Goal: Task Accomplishment & Management: Complete application form

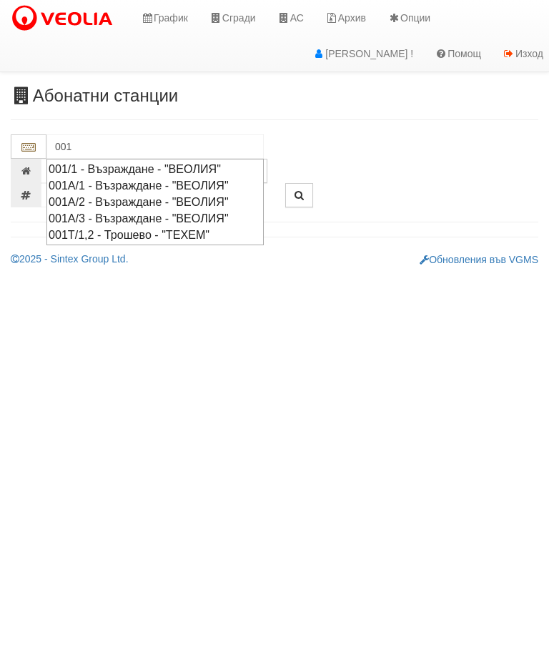
click at [119, 196] on div "001А/2 - Възраждане - "ВЕОЛИЯ"" at bounding box center [155, 202] width 213 height 16
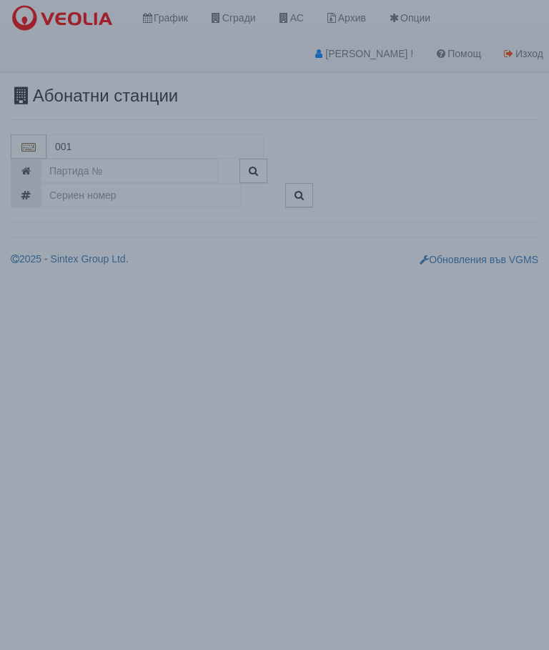
type input "001А/2 - Възраждане - "ВЕОЛИЯ""
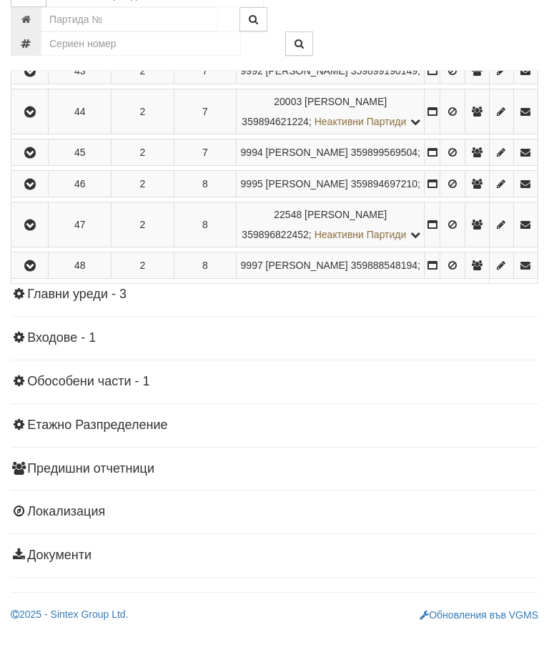
scroll to position [1521, 0]
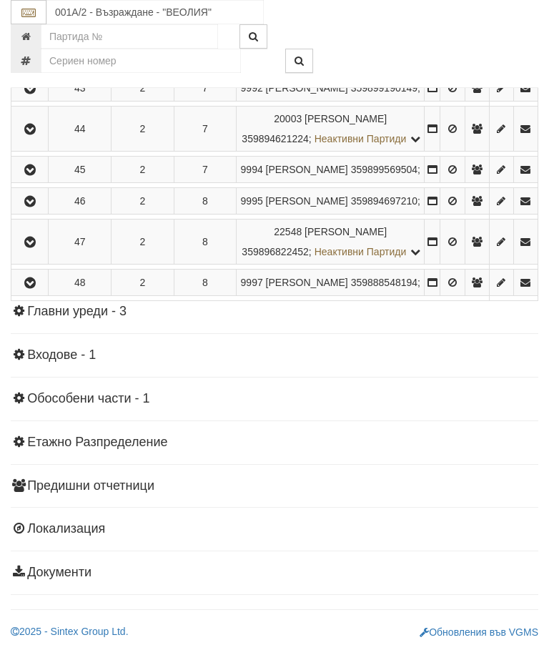
click at [33, 197] on icon "button" at bounding box center [29, 202] width 17 height 10
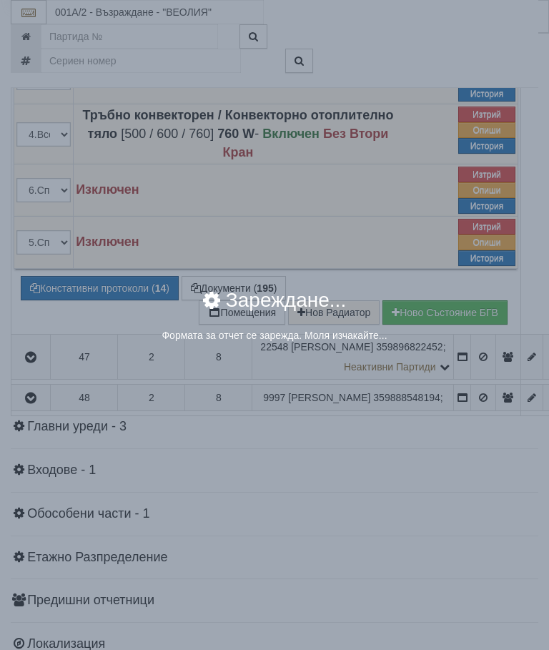
select select "8cc75930-9bfd-e511-80be-8d5a1dced85a"
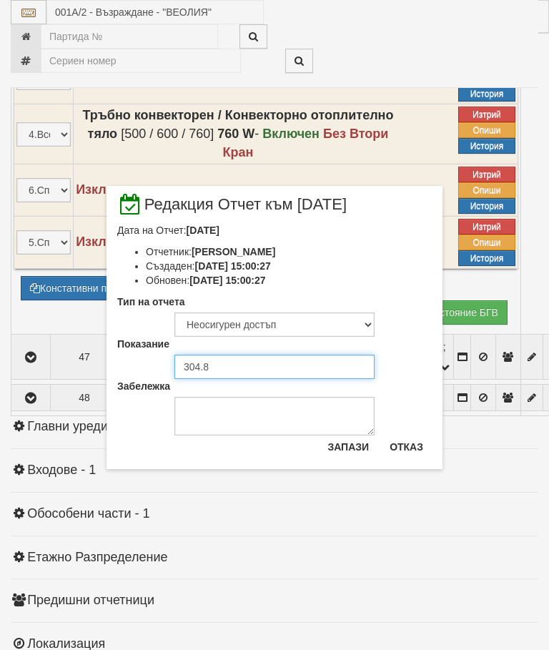
click at [221, 367] on input "304.8" at bounding box center [274, 366] width 200 height 24
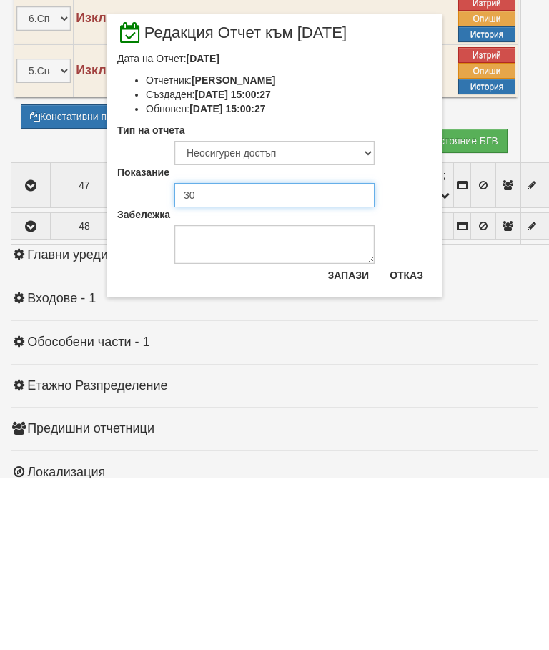
type input "3"
type input "306.125"
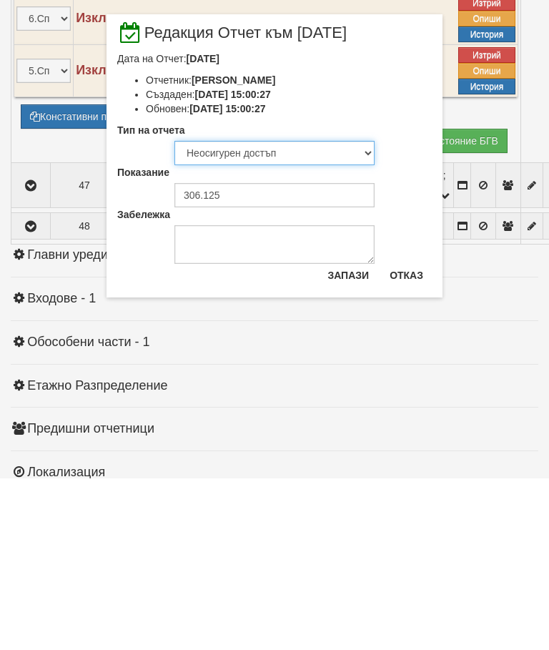
click at [263, 312] on select "Визуален Телефон Бележка Неосигурен достъп Самоотчет Служебно Дистанционен" at bounding box center [274, 324] width 200 height 24
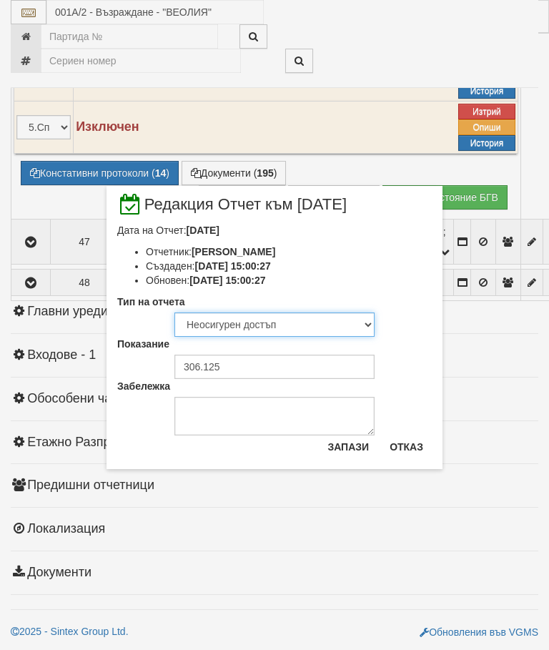
select select "8ac75930-9bfd-e511-80be-8d5a1dced85a"
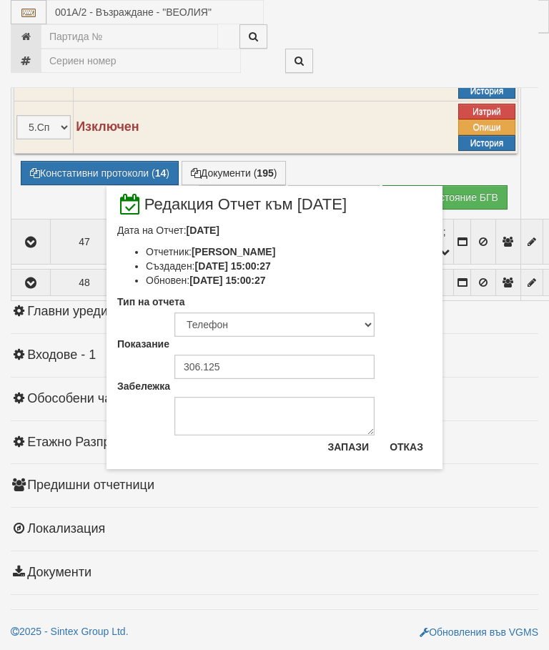
click at [346, 454] on button "Запази" at bounding box center [348, 446] width 59 height 23
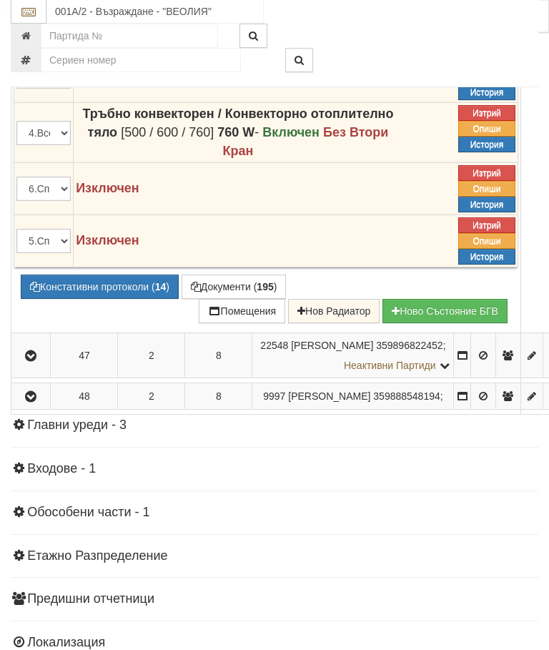
scroll to position [1523, 0]
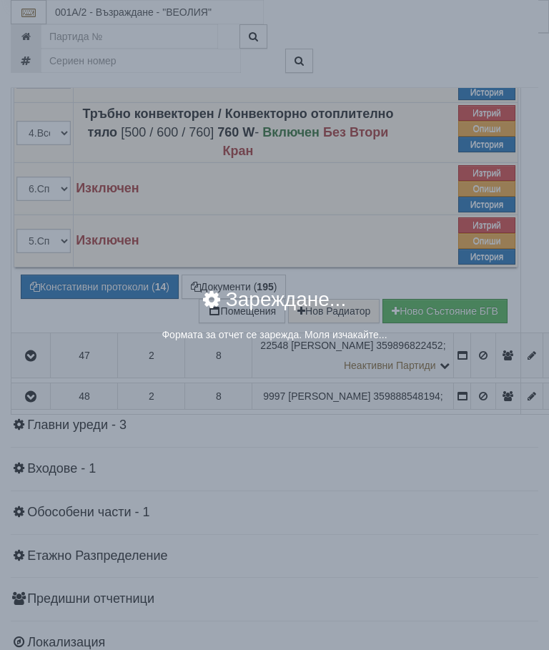
select select "8cc75930-9bfd-e511-80be-8d5a1dced85a"
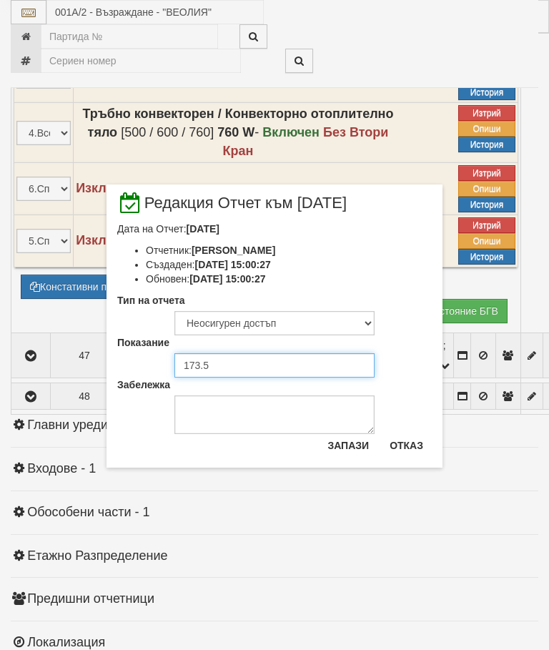
click at [220, 369] on input "173.5" at bounding box center [274, 365] width 200 height 24
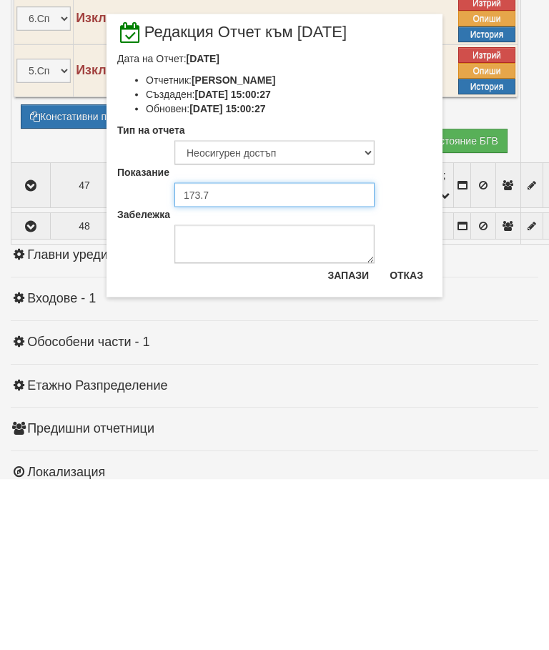
type input "173.7"
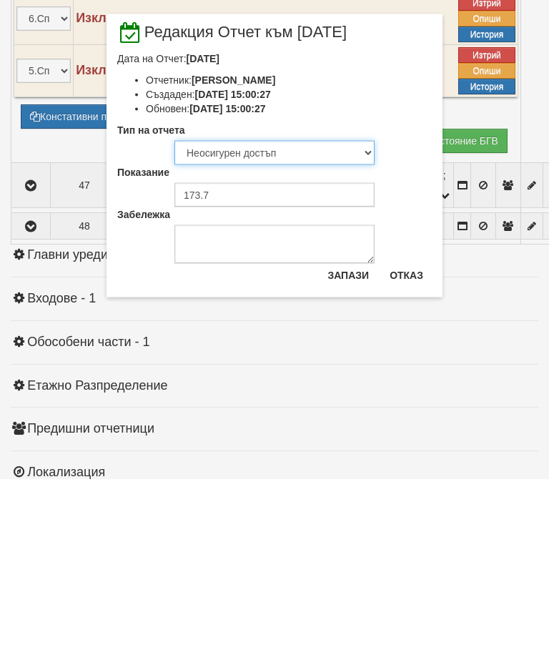
click at [267, 311] on select "Визуален Телефон Бележка Неосигурен достъп Самоотчет Служебно Дистанционен" at bounding box center [274, 323] width 200 height 24
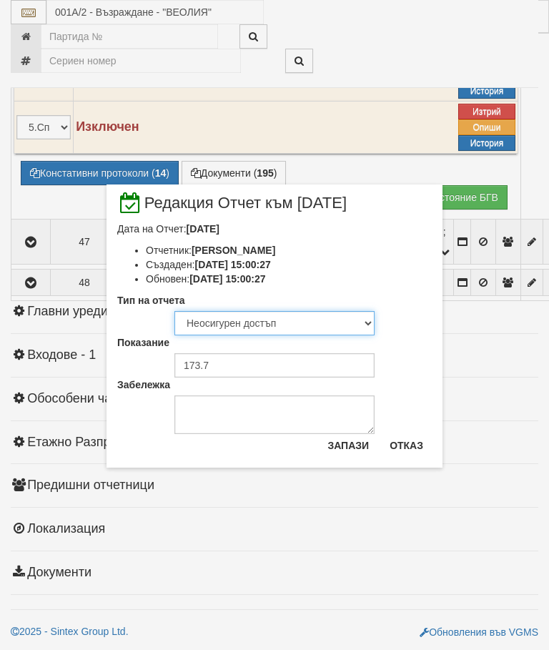
select select "8ac75930-9bfd-e511-80be-8d5a1dced85a"
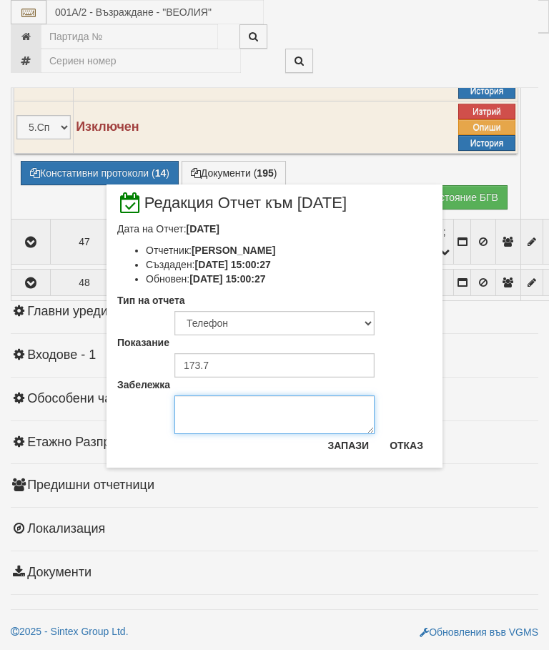
click at [217, 412] on textarea "Забележка" at bounding box center [274, 414] width 200 height 39
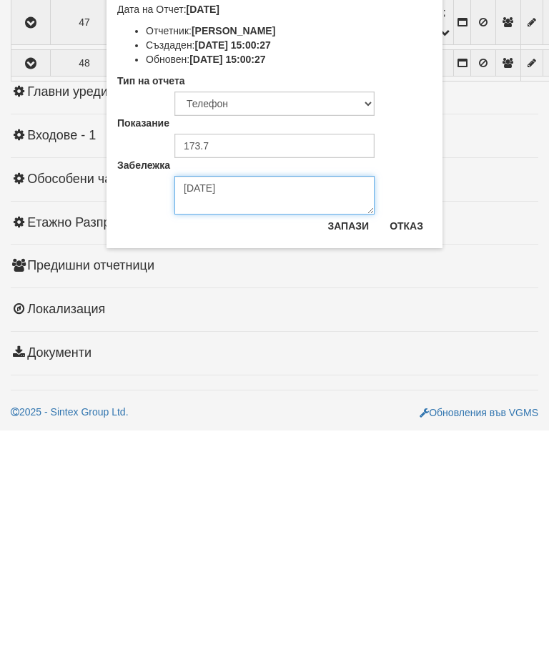
type textarea "[DATE]"
click at [345, 434] on button "Запази" at bounding box center [348, 445] width 59 height 23
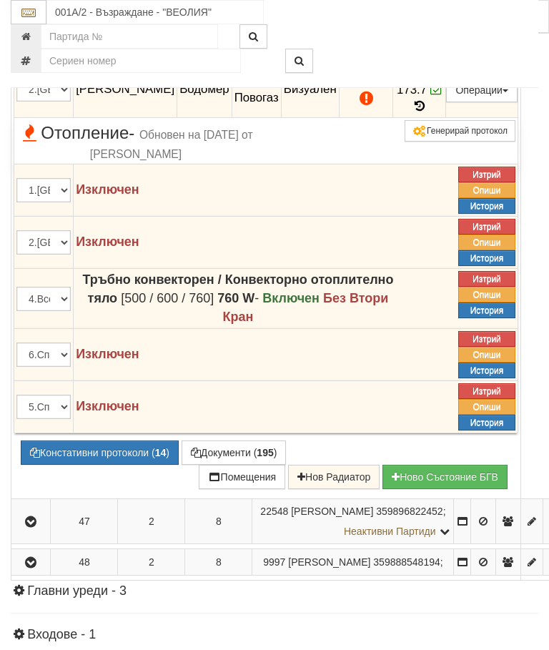
scroll to position [1356, 0]
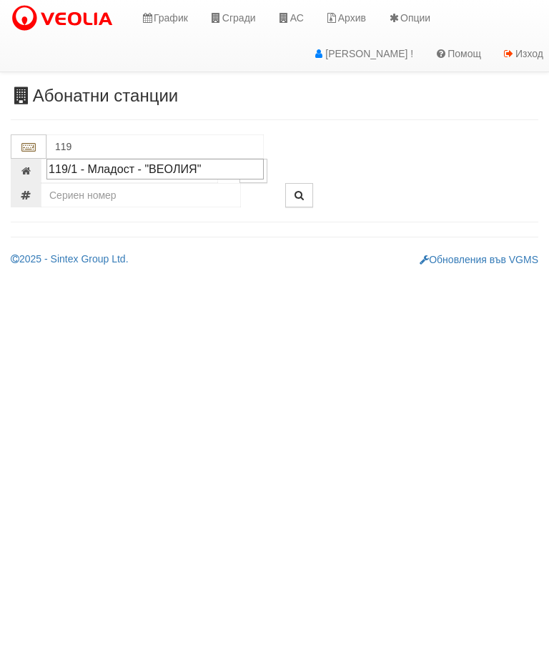
click at [184, 167] on div "119/1 - Младост - "ВЕОЛИЯ"" at bounding box center [155, 169] width 213 height 16
type input "119/1 - Младост - "ВЕОЛИЯ""
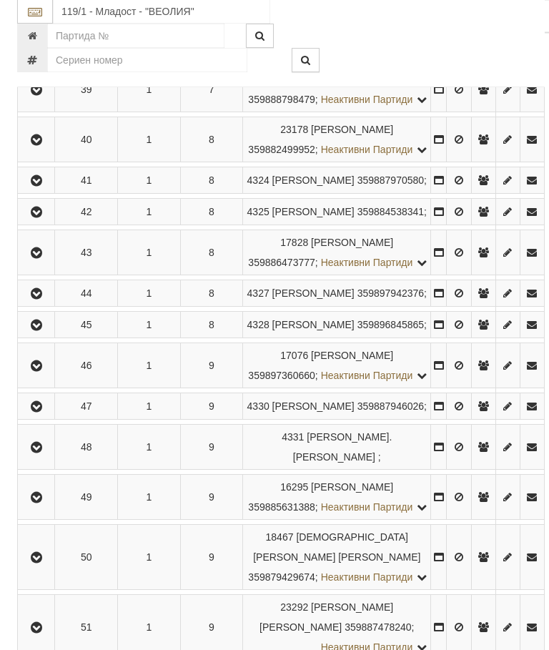
scroll to position [2102, 0]
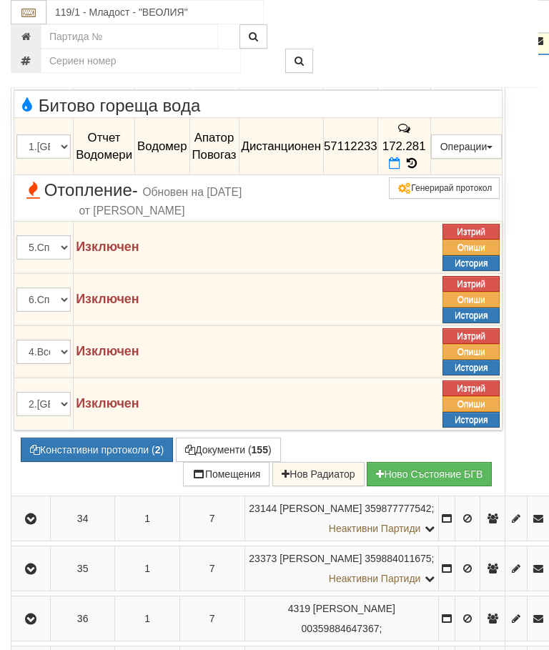
scroll to position [1804, 0]
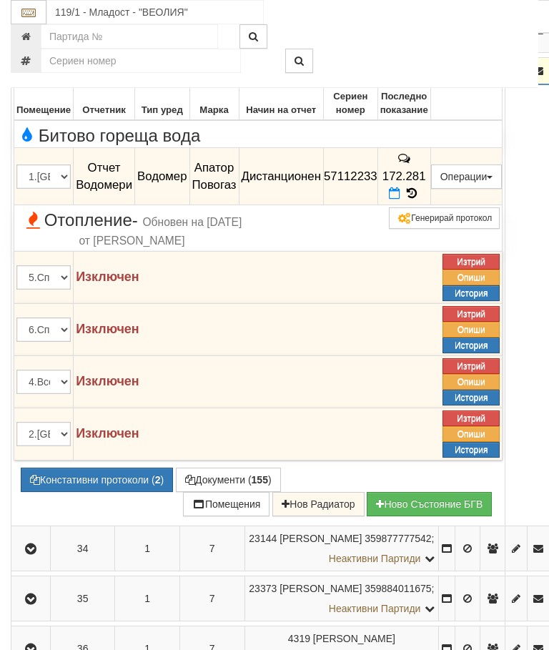
click at [25, 81] on button "button" at bounding box center [31, 70] width 34 height 21
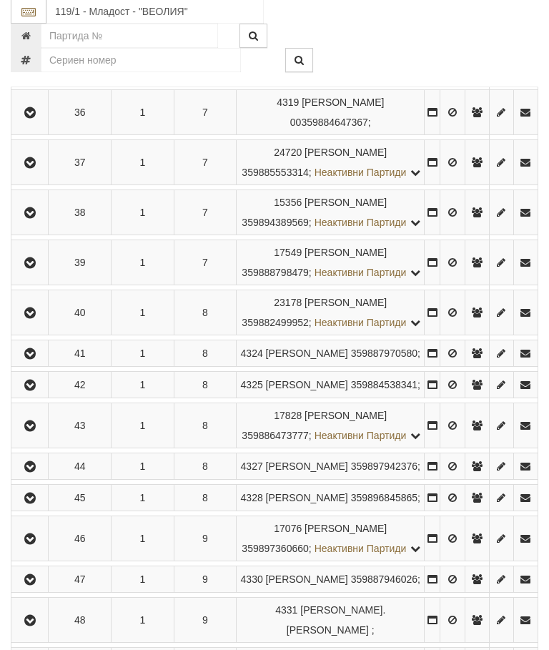
scroll to position [1903, 0]
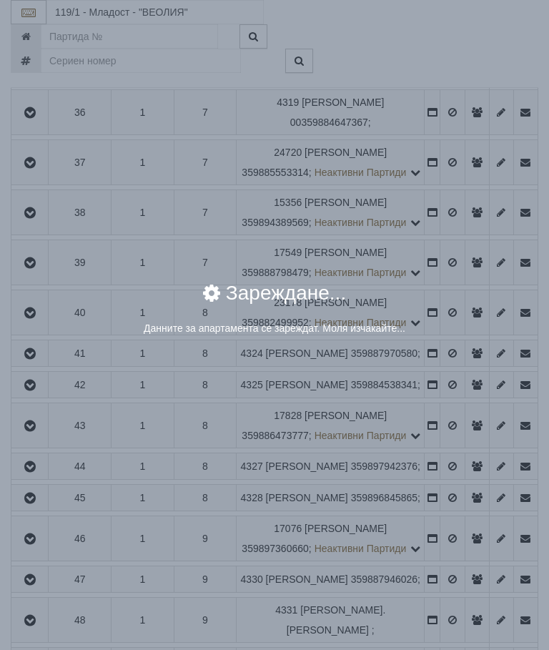
click at [451, 545] on div "× Зареждане... Данните за апартамента се зареждат. Моля изчакайте..." at bounding box center [274, 325] width 549 height 650
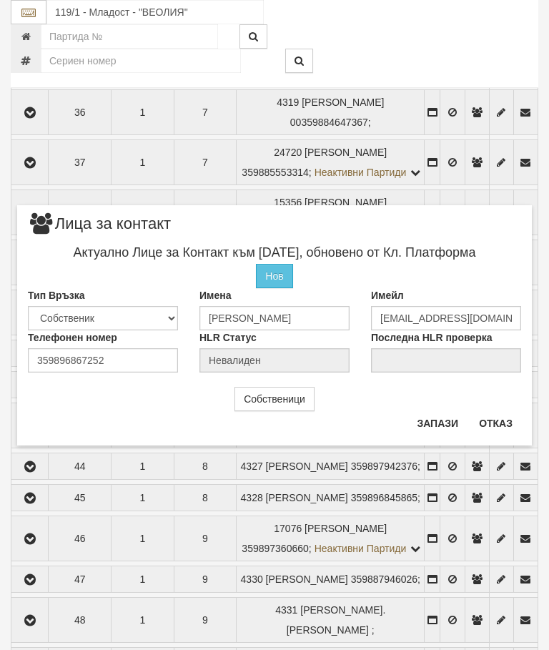
click at [498, 417] on button "Отказ" at bounding box center [495, 423] width 51 height 23
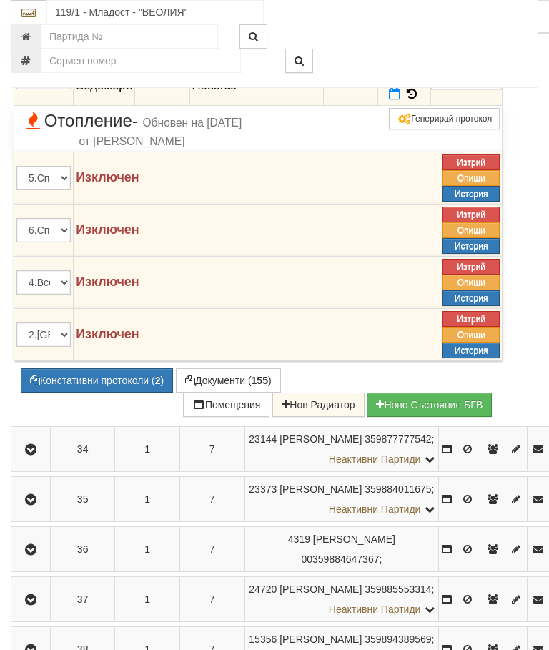
click at [400, 100] on icon at bounding box center [394, 94] width 11 height 12
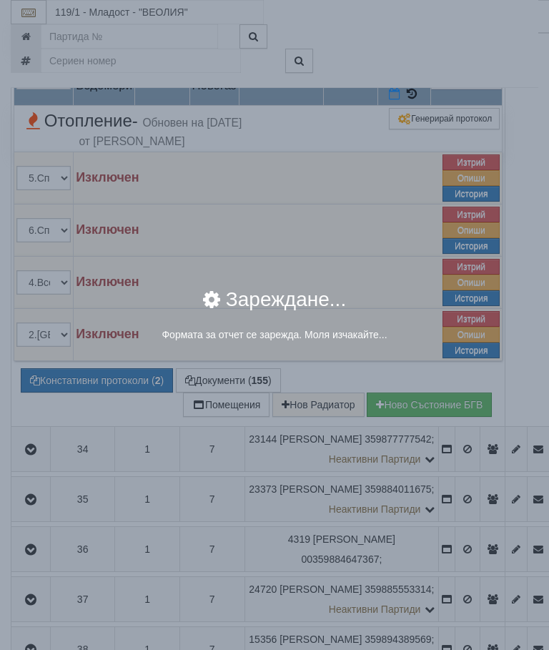
select select "8ac75930-9bfd-e511-80be-8d5a1dced85a"
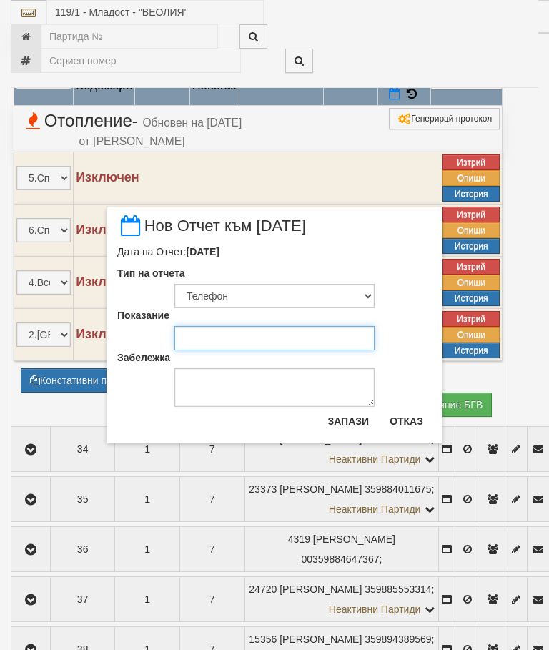
click at [207, 339] on input "Показание" at bounding box center [274, 338] width 200 height 24
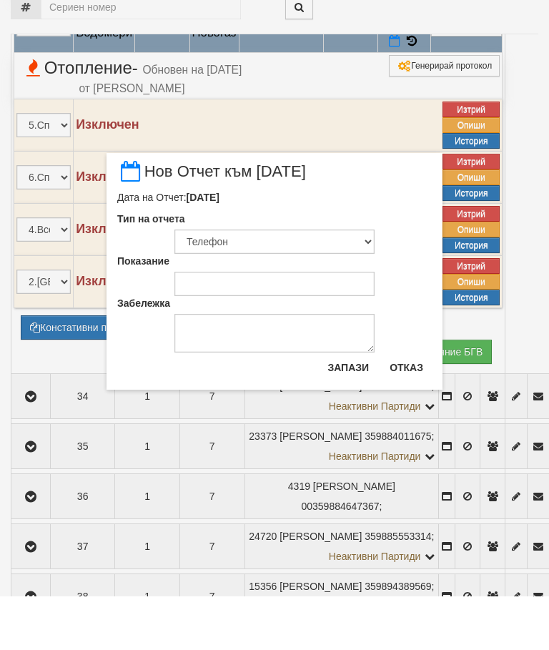
click at [397, 409] on button "Отказ" at bounding box center [406, 420] width 51 height 23
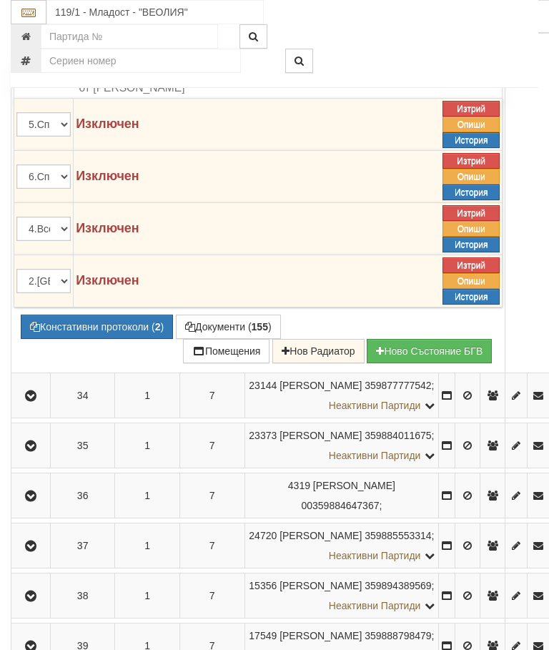
click at [0, 0] on button "Редакция / Протокол" at bounding box center [0, 0] width 0 height 0
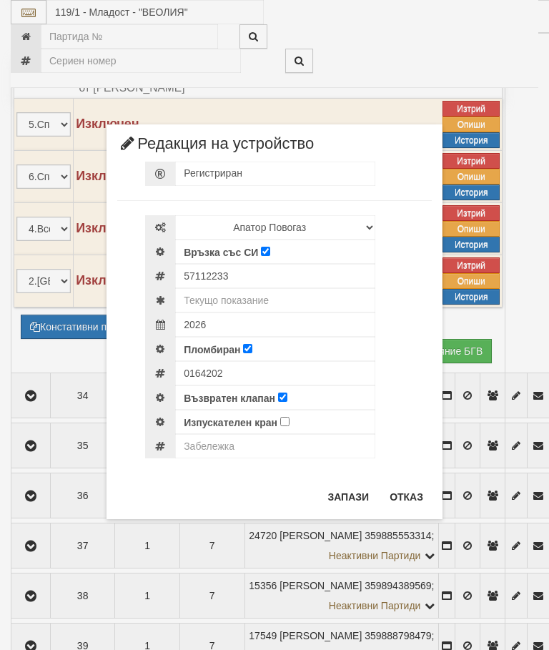
click at [403, 492] on button "Отказ" at bounding box center [406, 496] width 51 height 23
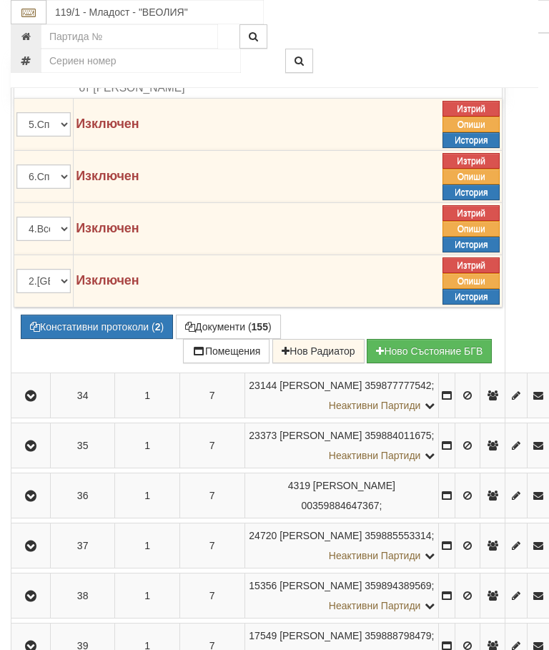
click at [400, 46] on icon at bounding box center [394, 40] width 11 height 12
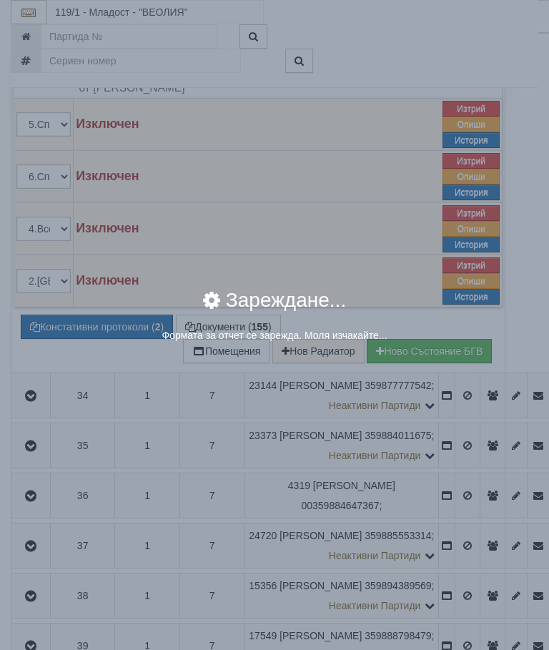
select select "8ac75930-9bfd-e511-80be-8d5a1dced85a"
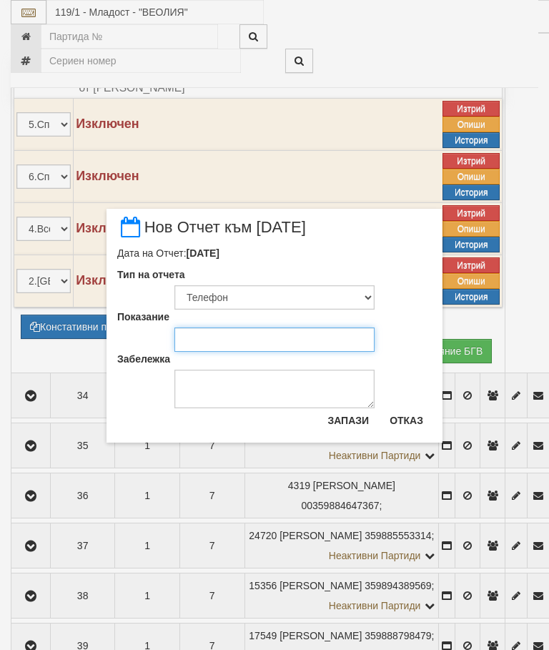
click at [197, 335] on input "Показание" at bounding box center [274, 339] width 200 height 24
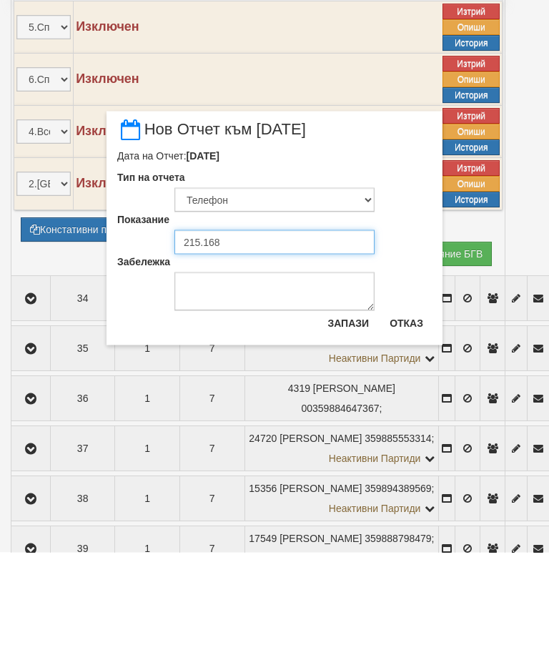
type input "215.168"
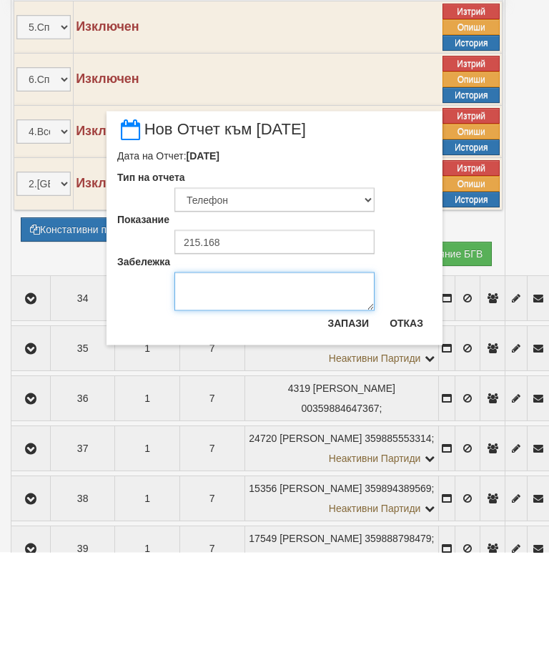
click at [209, 369] on textarea "Забележка" at bounding box center [274, 388] width 200 height 39
type textarea "0"
type textarea "14.08.2025 Нина Бакърджиева"
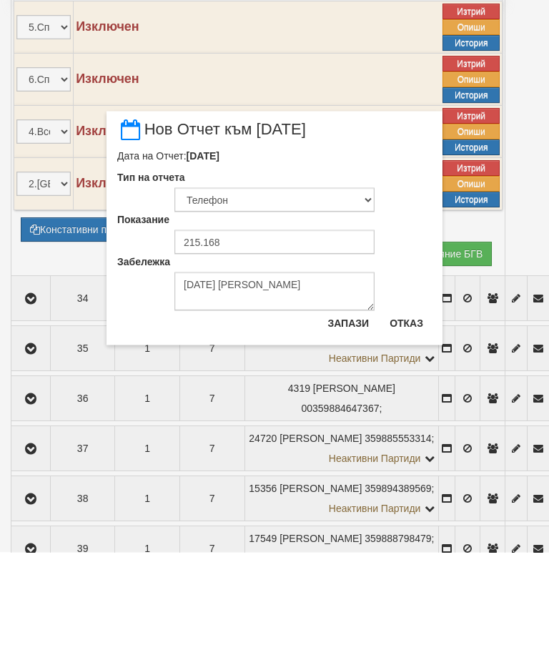
click at [352, 409] on button "Запази" at bounding box center [348, 420] width 59 height 23
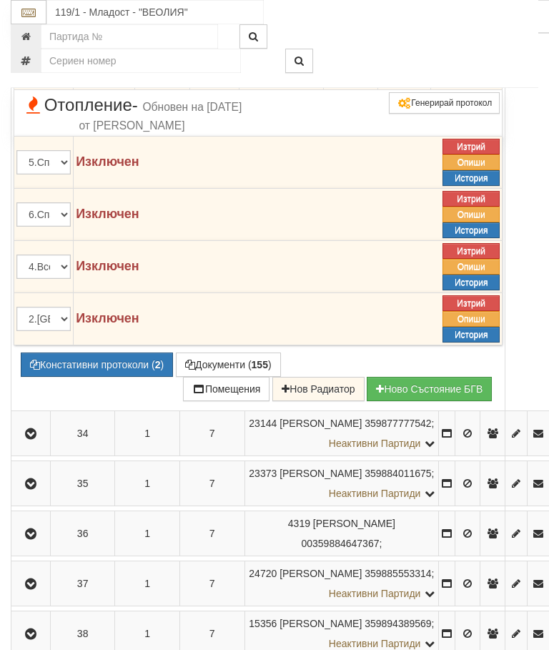
scroll to position [1900, 0]
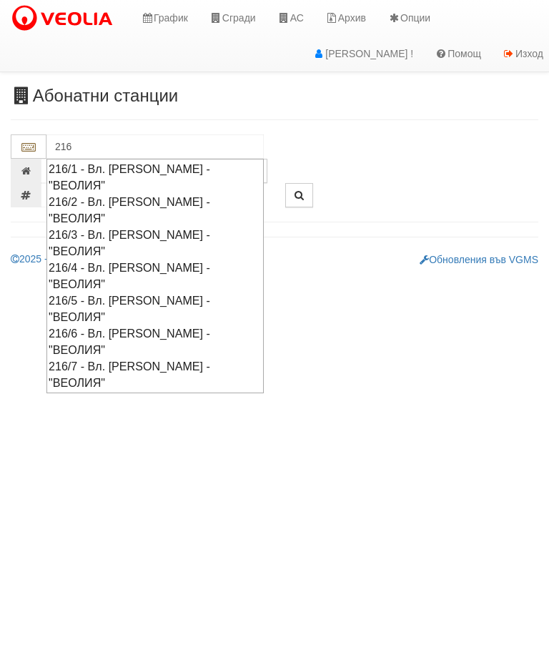
click at [111, 227] on div "216/3 - Вл. Варненчик - "ВЕОЛИЯ"" at bounding box center [155, 243] width 213 height 33
type input "216/3 - Вл. Варненчик - "ВЕОЛИЯ""
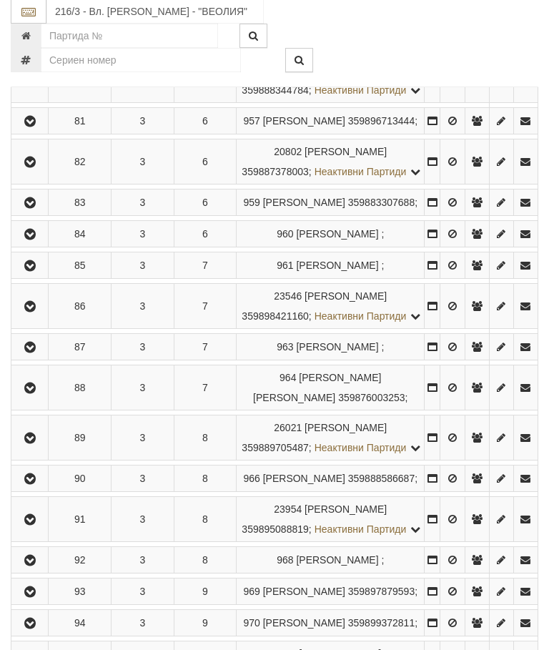
scroll to position [1130, 0]
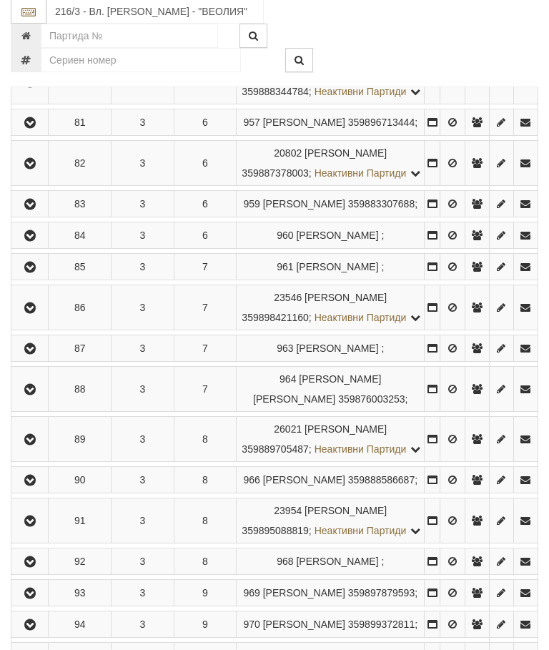
click at [31, 169] on icon "button" at bounding box center [29, 164] width 17 height 10
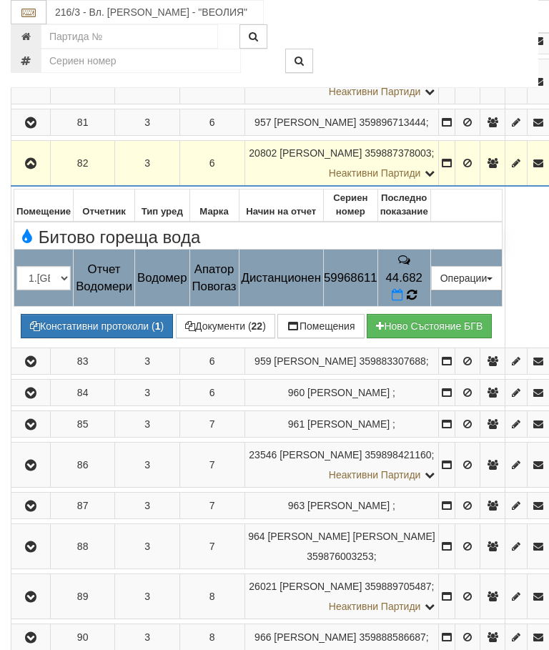
click at [419, 287] on icon at bounding box center [412, 295] width 16 height 16
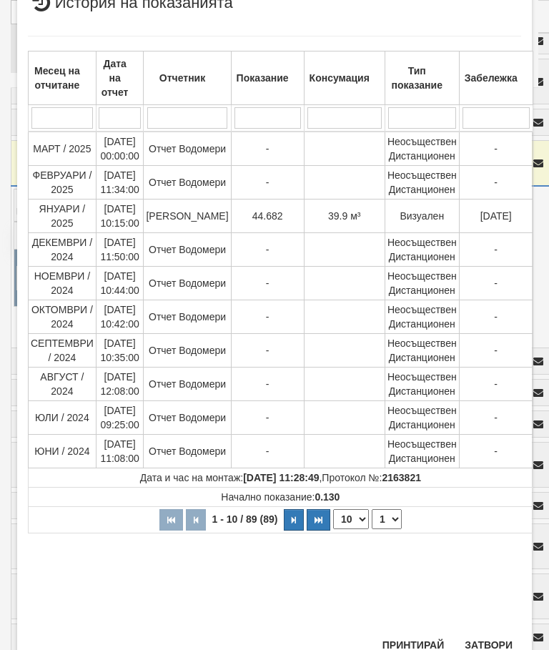
scroll to position [379, 0]
click at [497, 636] on button "Затвори" at bounding box center [488, 645] width 65 height 23
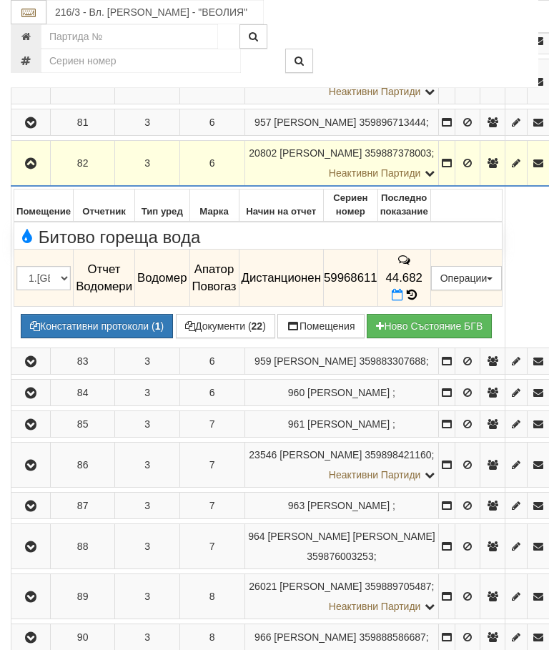
click at [403, 289] on icon at bounding box center [397, 295] width 11 height 12
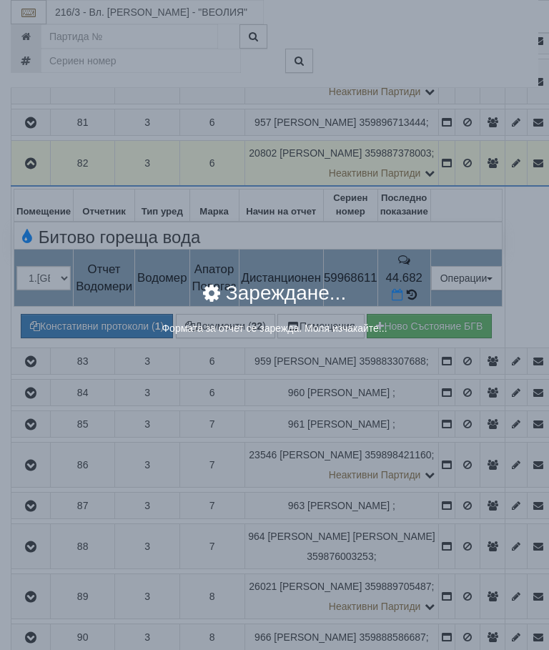
select select "8ac75930-9bfd-e511-80be-8d5a1dced85a"
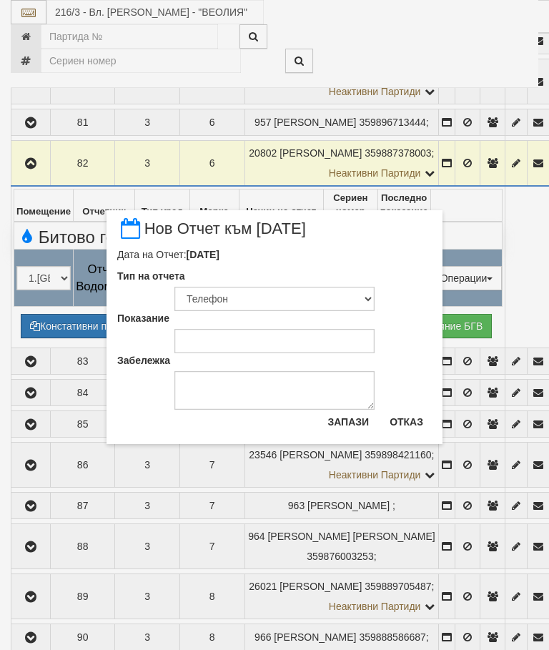
click at [410, 419] on button "Отказ" at bounding box center [406, 421] width 51 height 23
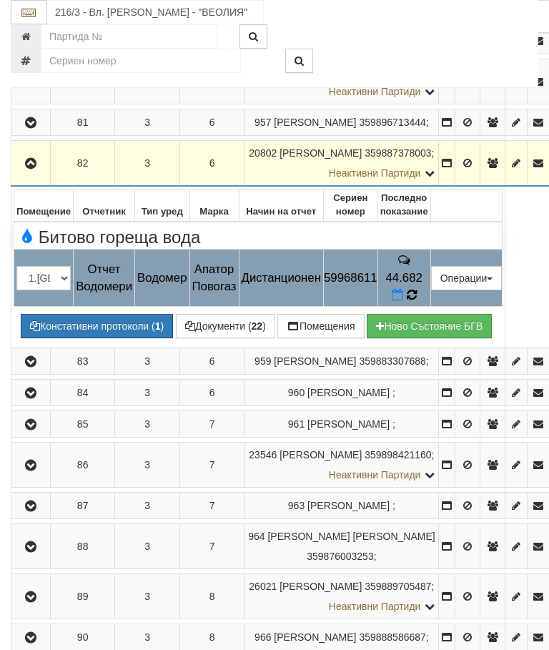
click at [417, 288] on icon at bounding box center [411, 295] width 12 height 14
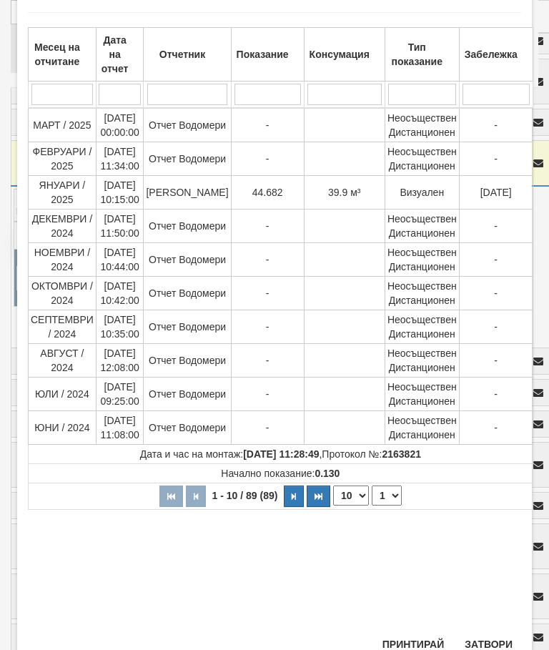
scroll to position [74, 0]
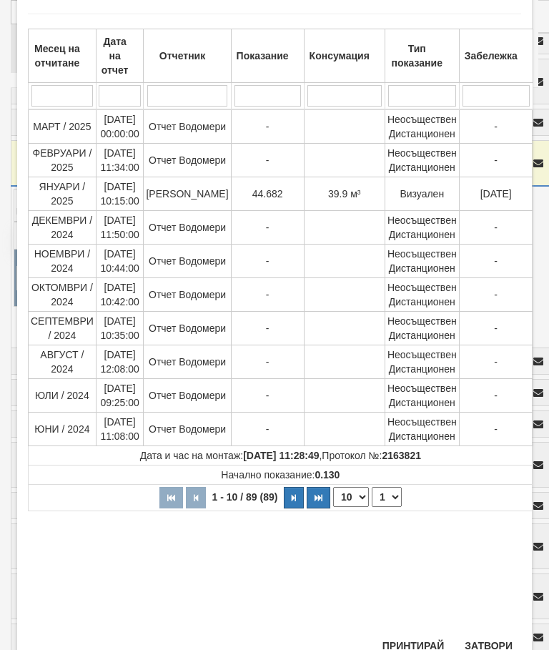
click at [496, 641] on button "Затвори" at bounding box center [488, 645] width 65 height 23
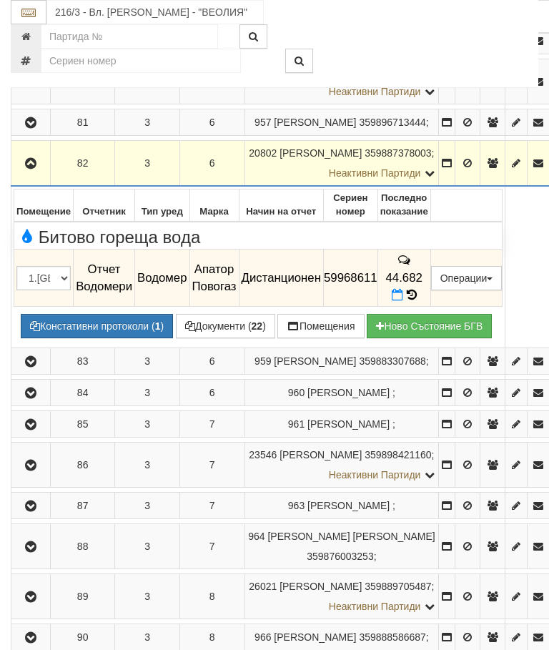
click at [403, 289] on icon at bounding box center [397, 295] width 11 height 12
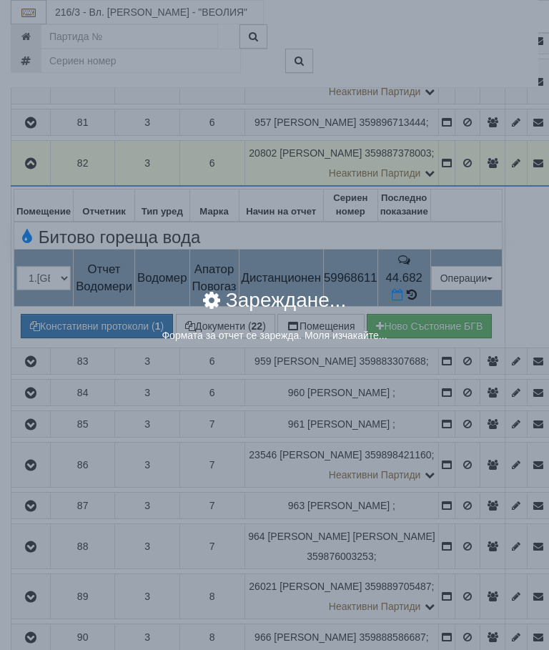
select select "8ac75930-9bfd-e511-80be-8d5a1dced85a"
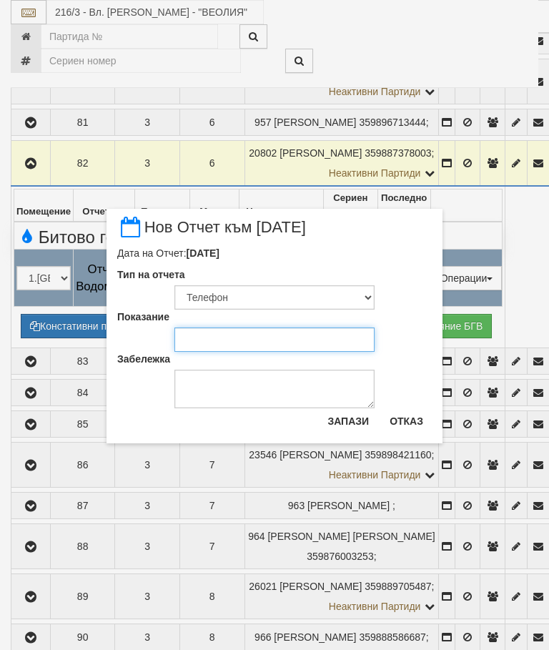
click at [197, 331] on input "Показание" at bounding box center [274, 339] width 200 height 24
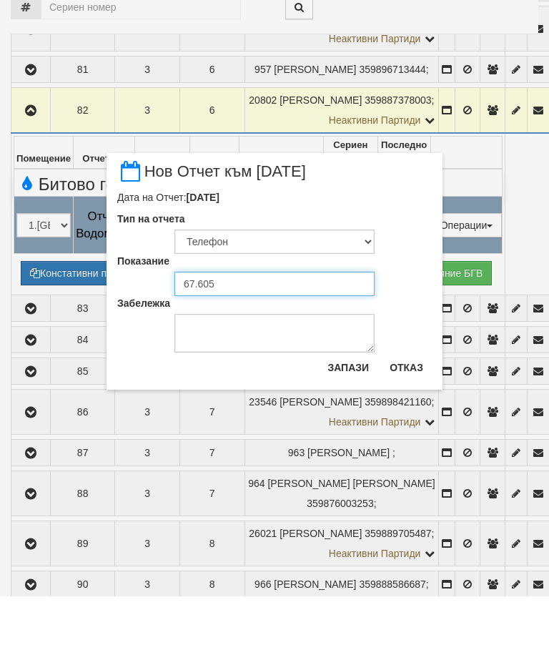
type input "67.605"
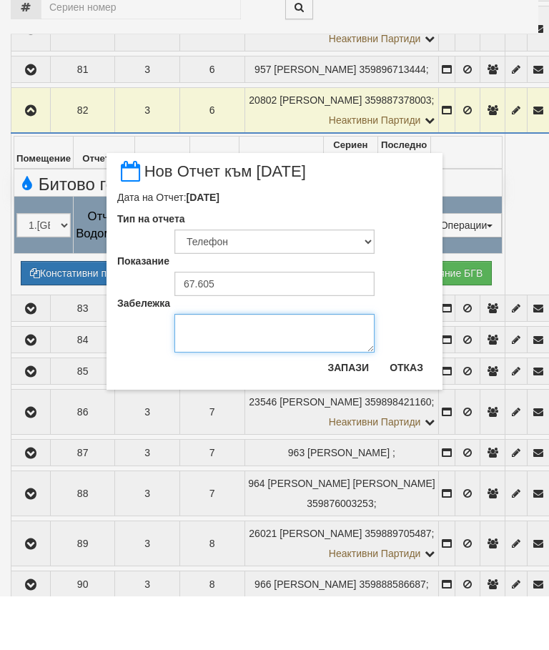
click at [197, 367] on textarea "Забележка" at bounding box center [274, 386] width 200 height 39
type textarea "14.08.2025"
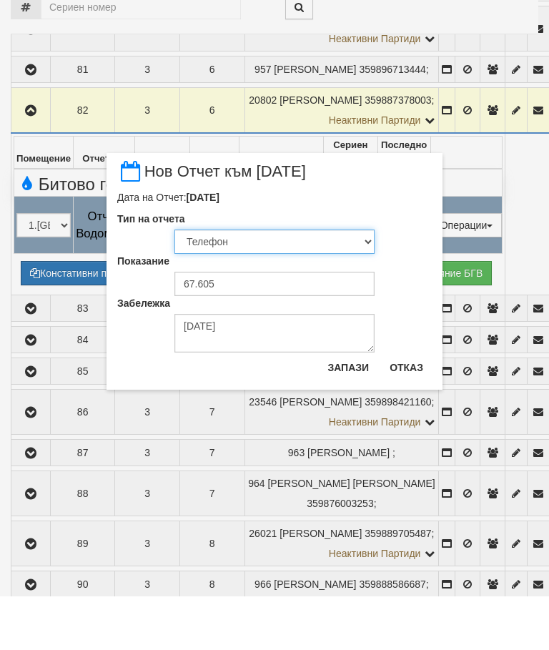
click at [227, 283] on select "Визуален Телефон Бележка Неосигурен достъп Самоотчет Служебно Дистанционен" at bounding box center [274, 295] width 200 height 24
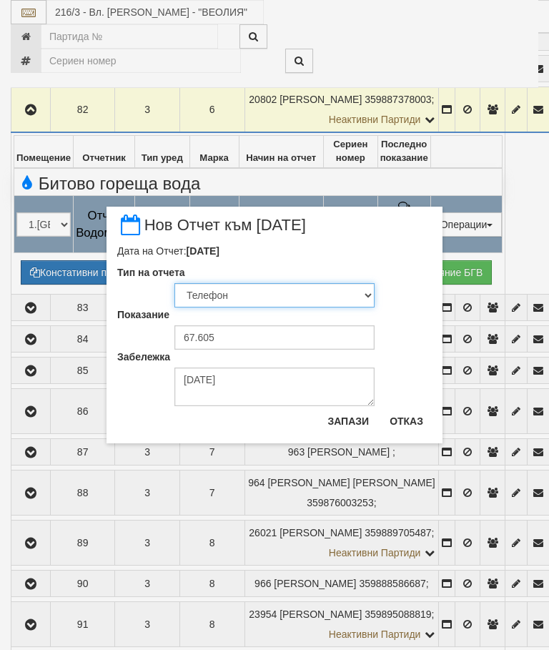
select select "89c75930-9bfd-e511-80be-8d5a1dced85a"
click at [354, 412] on button "Запази" at bounding box center [348, 420] width 59 height 23
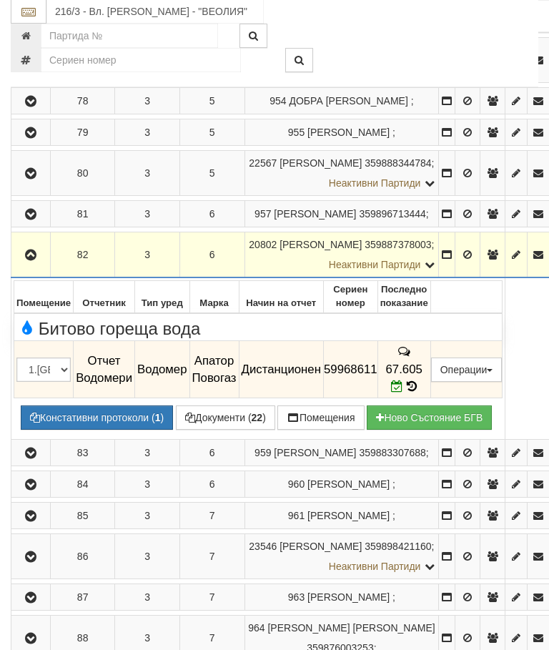
click at [25, 251] on icon "button" at bounding box center [30, 256] width 17 height 10
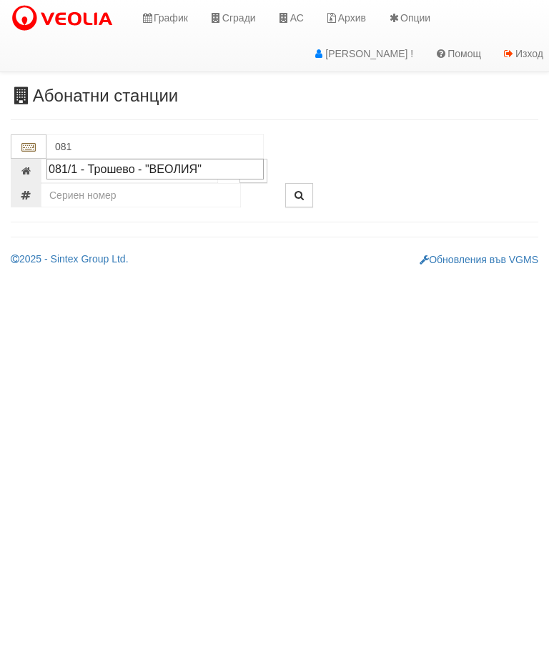
click at [139, 167] on div "081/1 - Трошево - "ВЕОЛИЯ"" at bounding box center [155, 169] width 213 height 16
type input "081/1 - Трошево - "ВЕОЛИЯ""
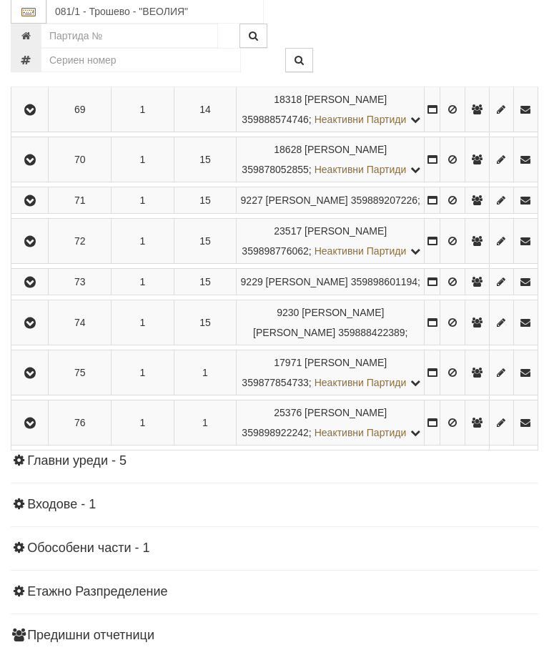
scroll to position [3204, 0]
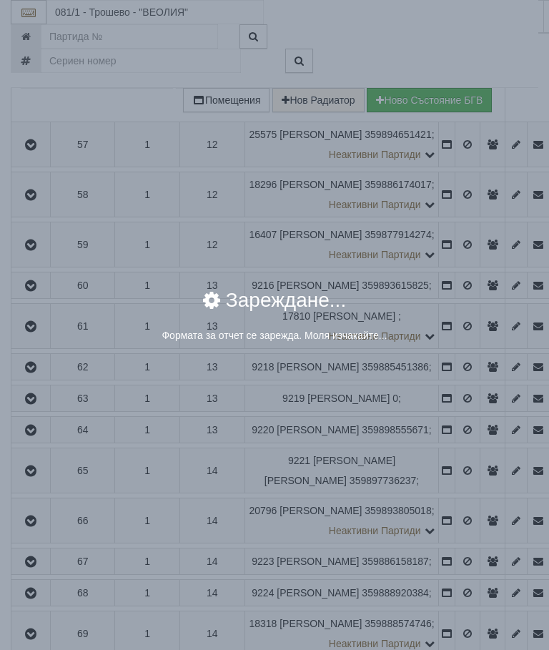
select select "8ac75930-9bfd-e511-80be-8d5a1dced85a"
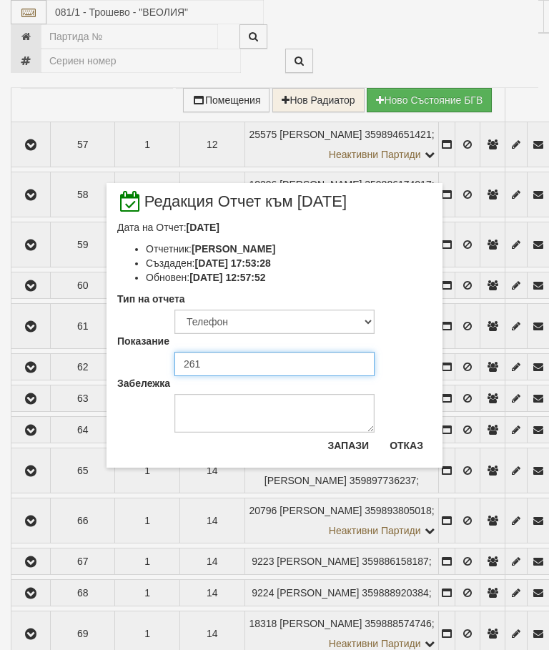
click at [214, 364] on input "261" at bounding box center [274, 364] width 200 height 24
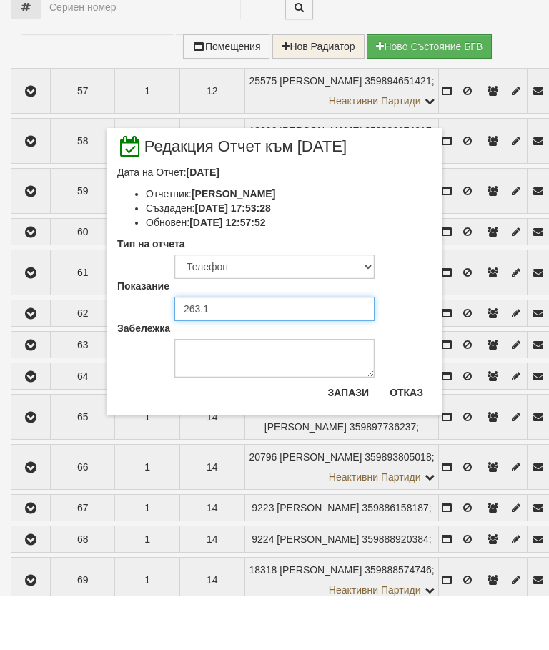
type input "263.1"
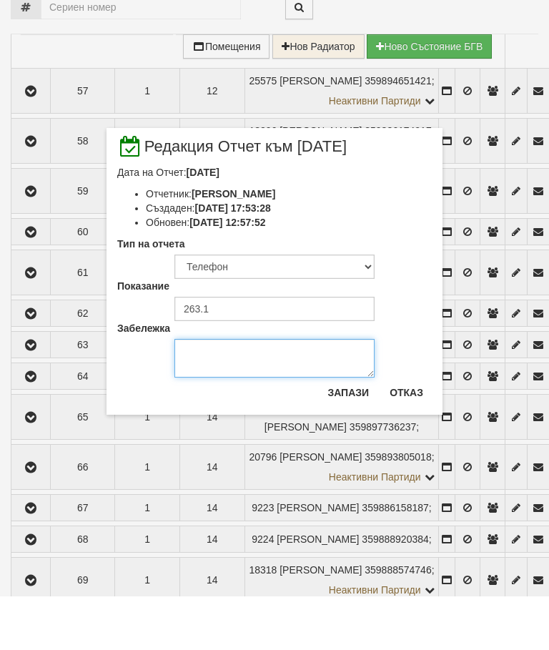
click at [217, 392] on textarea "Забележка" at bounding box center [274, 411] width 200 height 39
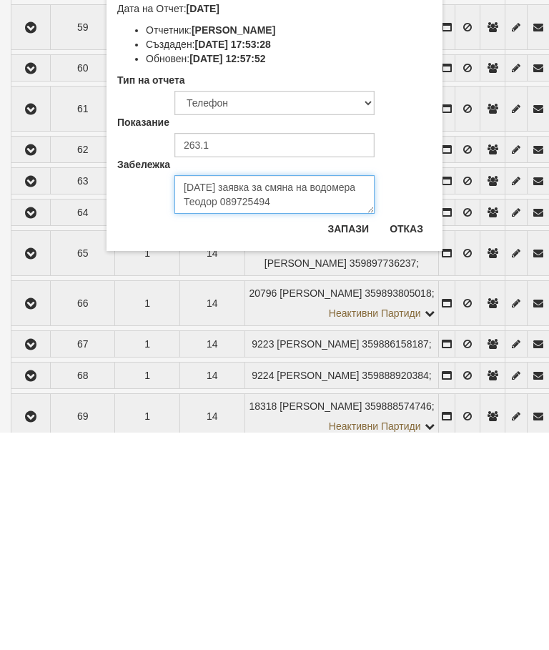
type textarea "14.08.2025 заявка за смяна на водомера Теодор 0897254948"
click at [353, 434] on button "Запази" at bounding box center [348, 445] width 59 height 23
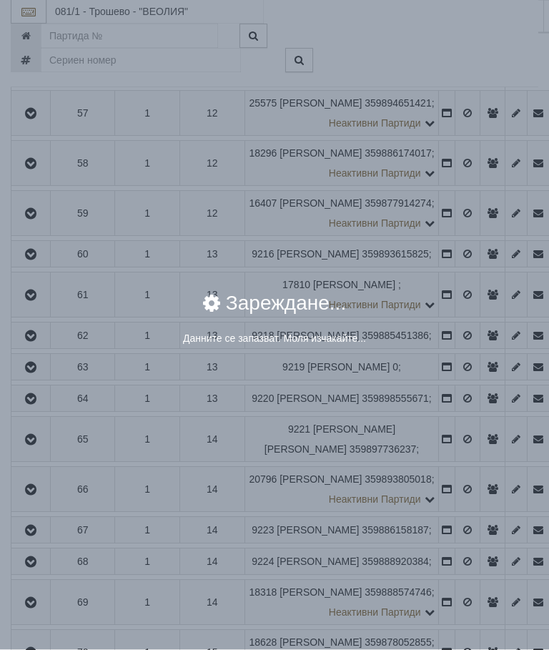
scroll to position [3274, 0]
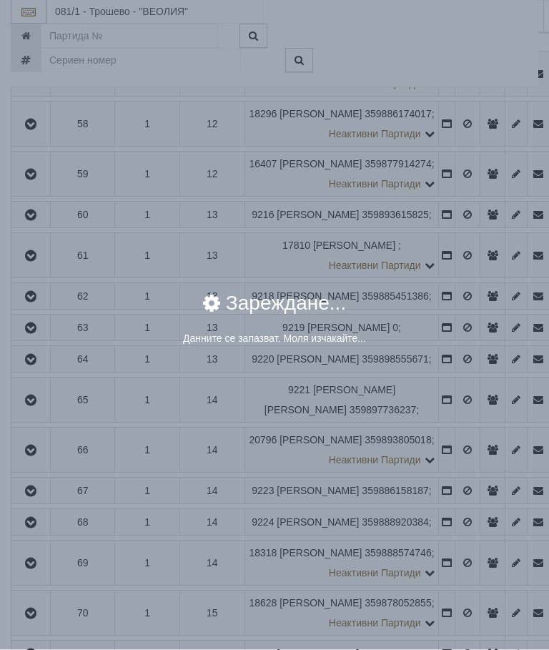
click at [304, 433] on div "× Зареждане... Данните се запазват. Моля изчакайте..." at bounding box center [274, 325] width 549 height 650
click at [303, 433] on div "× Зареждане... Данните се запазват. Моля изчакайте..." at bounding box center [274, 325] width 549 height 650
click at [307, 392] on div "× Зареждане... Данните се запазват. Моля изчакайте..." at bounding box center [274, 325] width 549 height 650
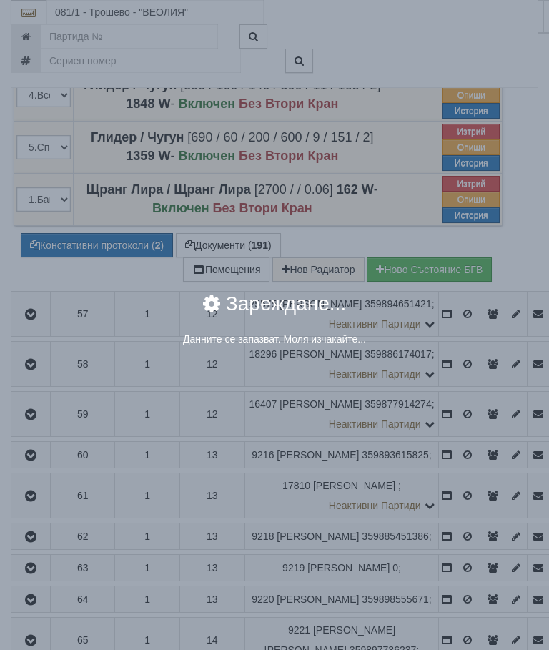
scroll to position [3034, 0]
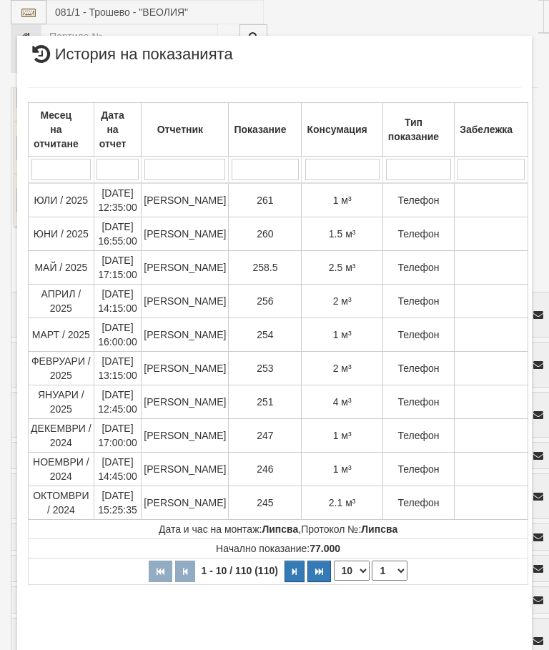
select select "10"
select select "1"
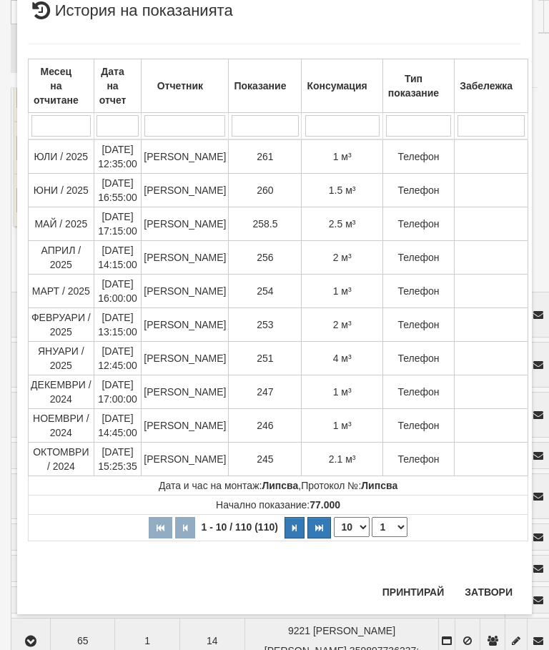
scroll to position [1571, 0]
click at [489, 589] on button "Затвори" at bounding box center [488, 591] width 65 height 23
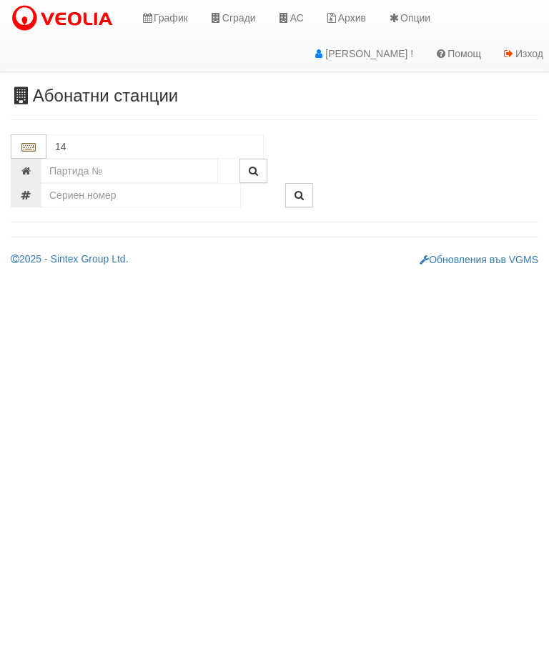
type input "146"
click at [154, 168] on div "081/1 - Трошево - "ВЕОЛИЯ"" at bounding box center [155, 169] width 213 height 16
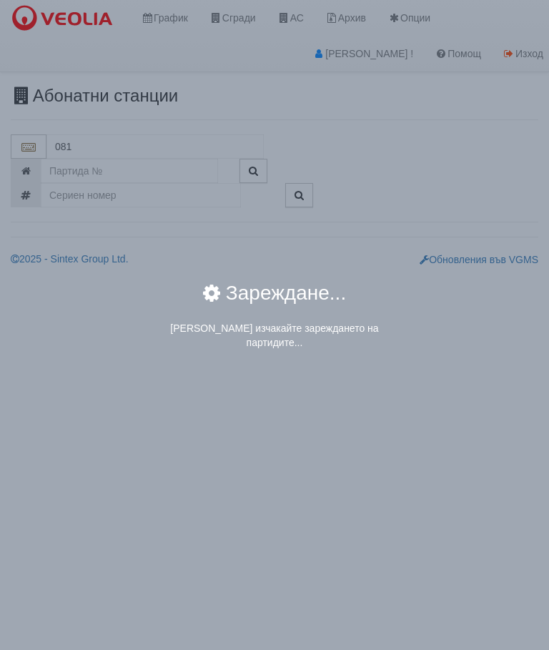
type input "081/1 - Трошево - "ВЕОЛИЯ""
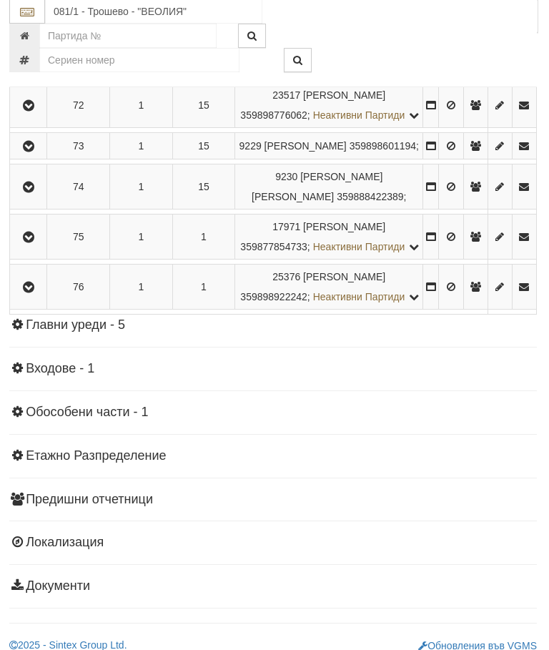
scroll to position [3339, 1]
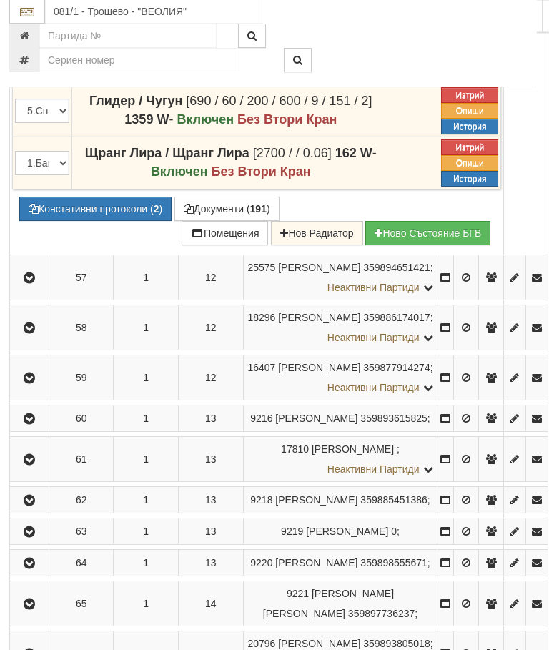
scroll to position [3071, 1]
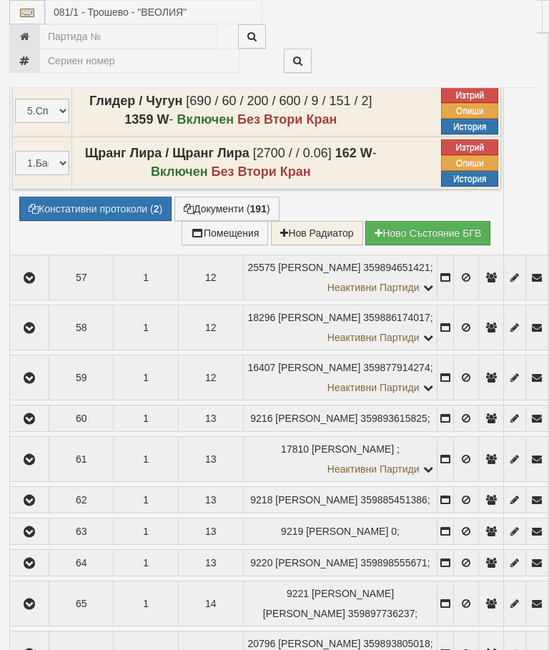
select select "10"
select select "1"
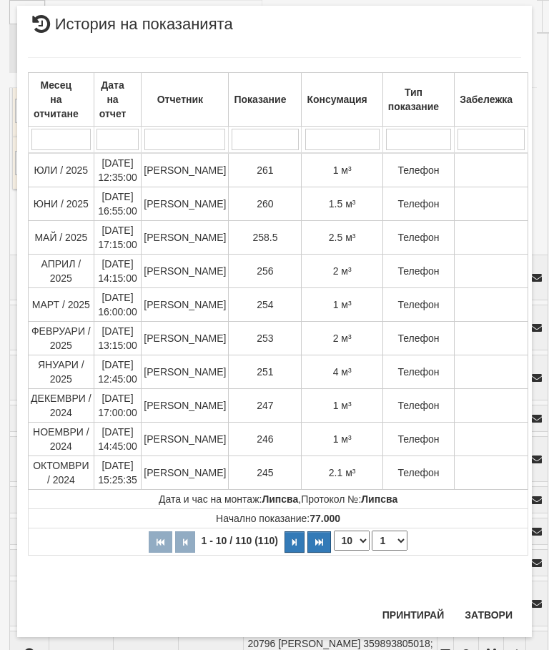
scroll to position [1442, 0]
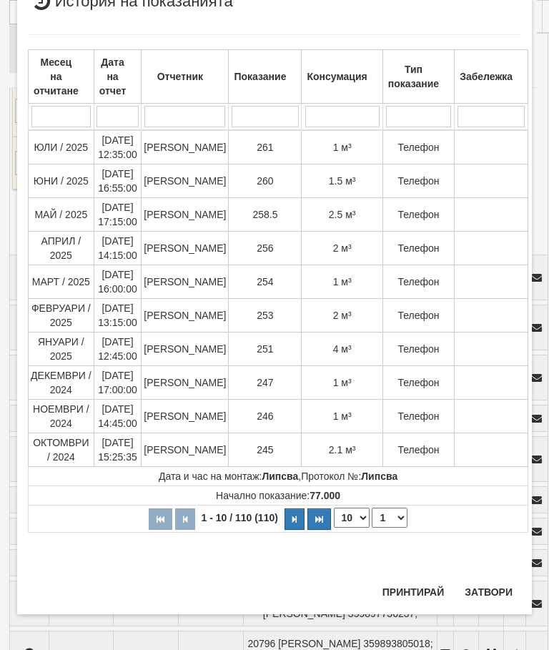
click at [482, 591] on button "Затвори" at bounding box center [488, 591] width 65 height 23
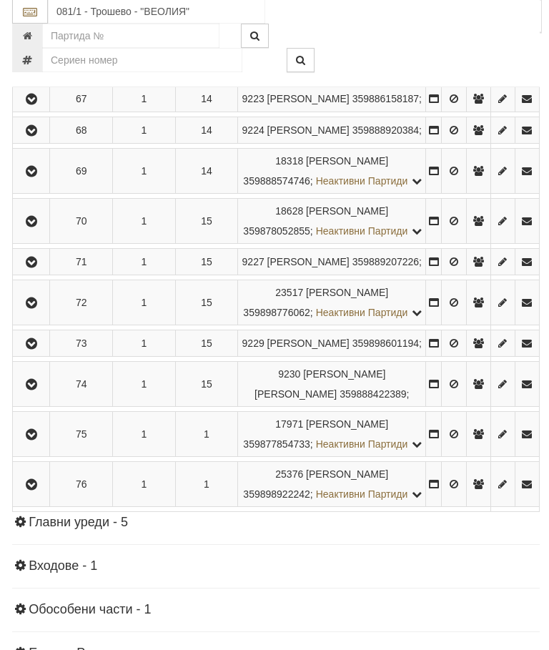
scroll to position [3142, 0]
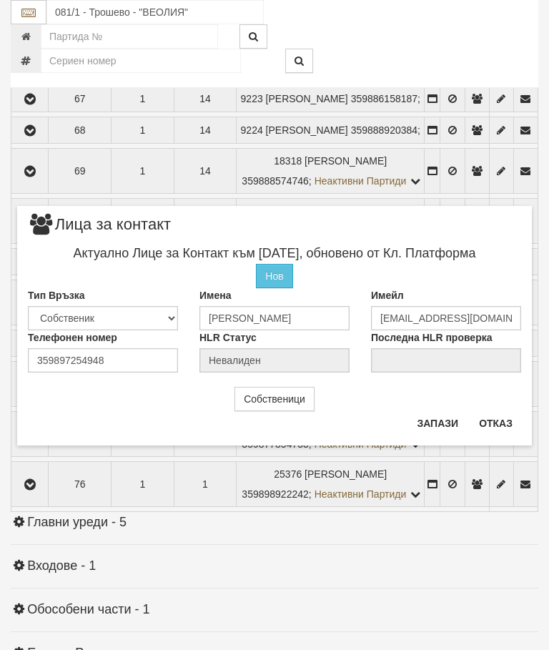
click at [500, 416] on button "Отказ" at bounding box center [495, 423] width 51 height 23
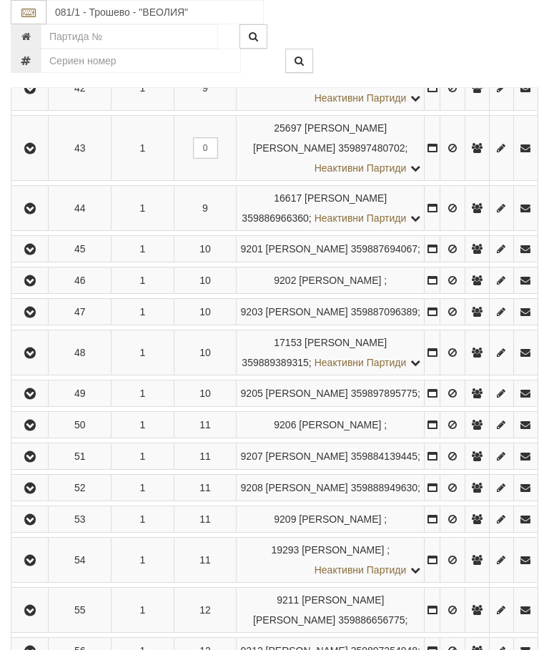
scroll to position [2069, 0]
